Goal: Download file/media

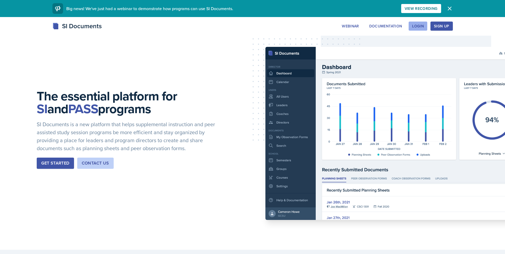
click at [414, 22] on button "Login" at bounding box center [418, 26] width 19 height 9
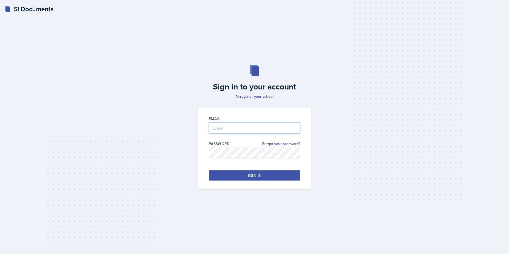
click at [223, 129] on input "email" at bounding box center [255, 127] width 92 height 11
type input "[PERSON_NAME][EMAIL_ADDRESS][PERSON_NAME][DOMAIN_NAME]"
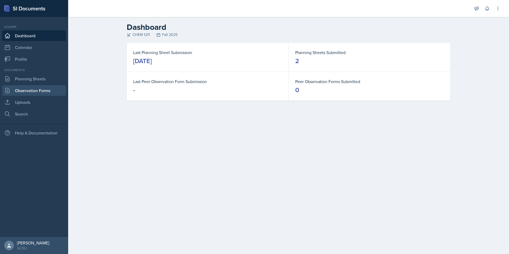
click at [26, 93] on link "Observation Forms" at bounding box center [34, 90] width 64 height 11
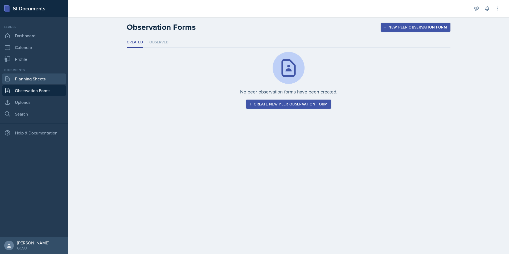
click at [26, 82] on link "Planning Sheets" at bounding box center [34, 78] width 64 height 11
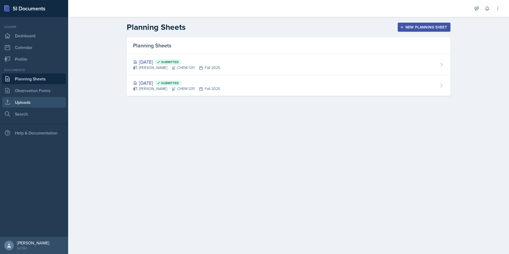
click at [20, 105] on link "Uploads" at bounding box center [34, 102] width 64 height 11
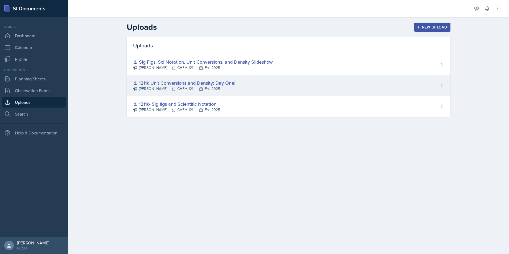
click at [204, 84] on div "1211k Unit Conversions and Density: Day One!" at bounding box center [184, 82] width 102 height 7
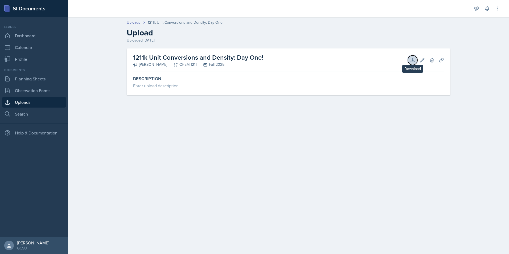
click at [410, 62] on button "Download" at bounding box center [413, 60] width 10 height 10
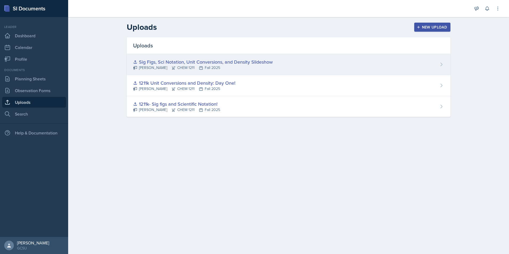
click at [167, 60] on div "Sig Figs, Sci Notation, Unit Conversions, and Density Slideshow" at bounding box center [203, 61] width 140 height 7
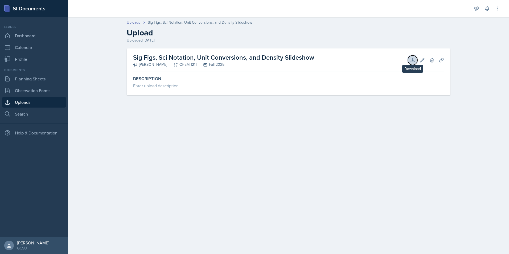
click at [415, 62] on icon at bounding box center [412, 60] width 5 height 5
